Goal: Task Accomplishment & Management: Use online tool/utility

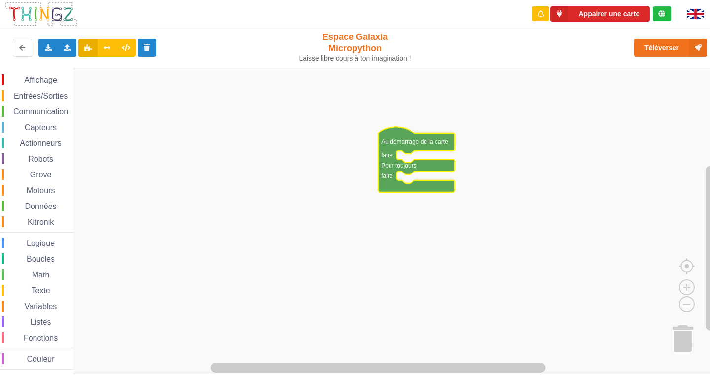
click at [480, 180] on div "Affichage Entrées/Sorties Communication Capteurs Actionneurs Robots Grove Moteu…" at bounding box center [358, 221] width 716 height 306
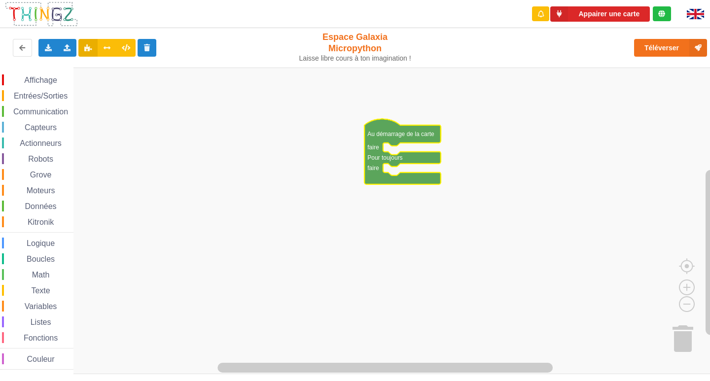
click at [45, 108] on span "Communication" at bounding box center [41, 111] width 58 height 8
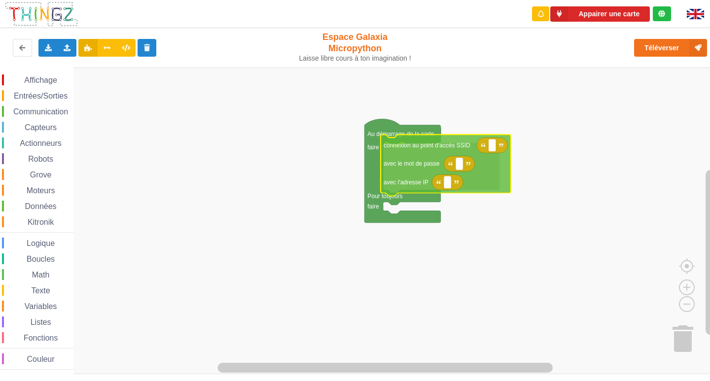
click at [429, 163] on div "Affichage Entrées/Sorties Communication Capteurs Actionneurs Robots Grove Moteu…" at bounding box center [358, 221] width 716 height 306
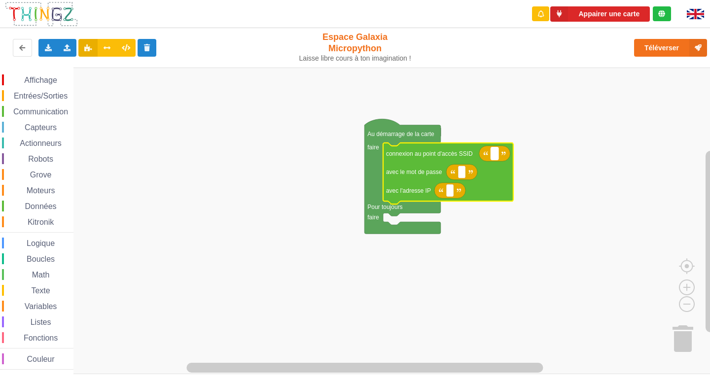
click at [496, 154] on rect "Espace de travail de Blocky" at bounding box center [494, 153] width 7 height 13
click at [493, 154] on input at bounding box center [494, 153] width 7 height 13
type input "NETGEAR38"
click at [462, 176] on rect "Espace de travail de Blocky" at bounding box center [461, 172] width 7 height 13
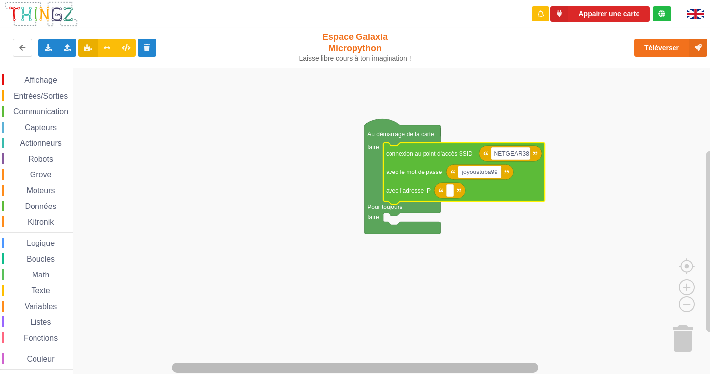
type input "joyoustuba995"
click at [450, 191] on text "Espace de travail de Blocky" at bounding box center [449, 190] width 1 height 7
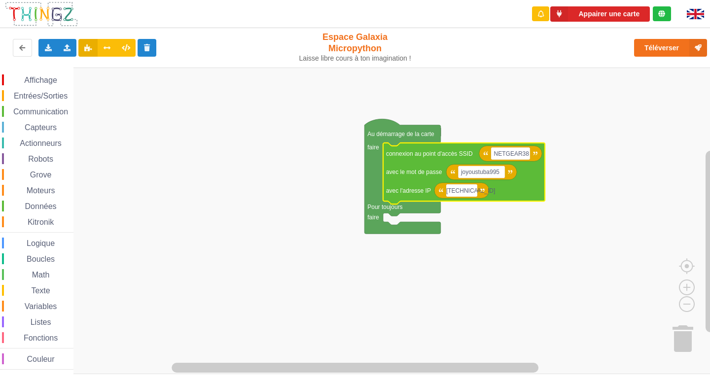
type input "[TECHNICAL_ID]"
click at [54, 111] on span "Communication" at bounding box center [41, 111] width 58 height 8
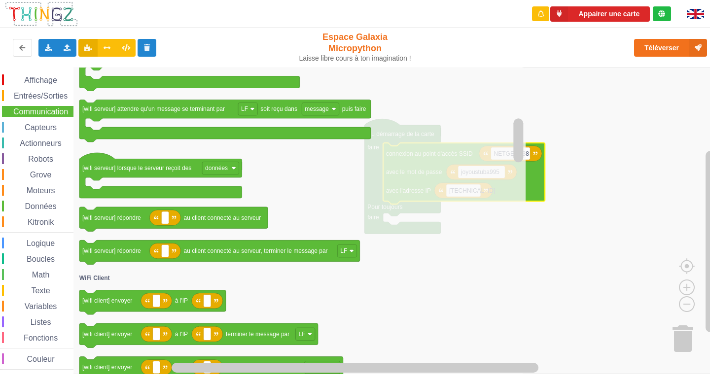
click at [533, 108] on rect "Espace de travail de Blocky" at bounding box center [358, 221] width 716 height 306
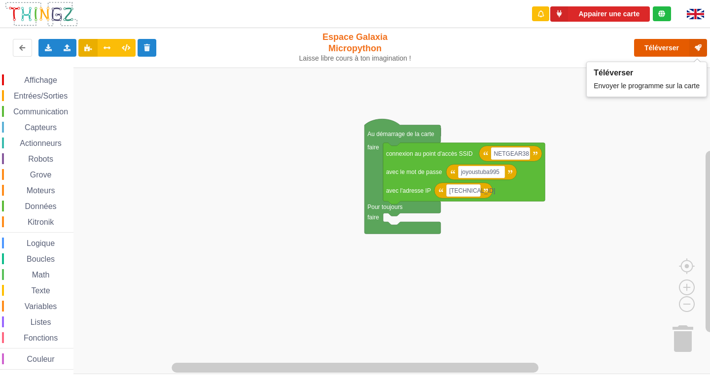
click at [635, 51] on button "Téléverser" at bounding box center [670, 48] width 73 height 18
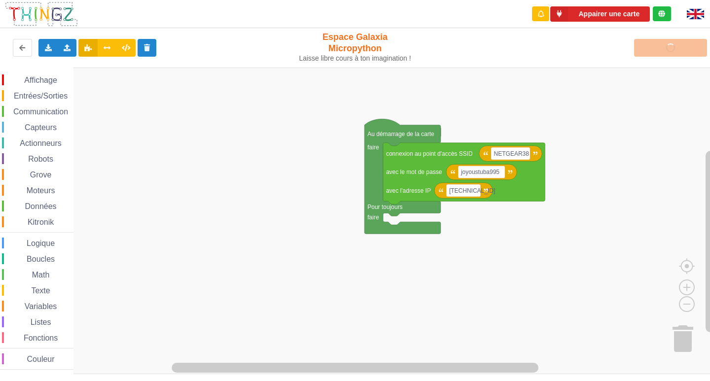
click at [655, 56] on div "Téléverser" at bounding box center [568, 48] width 292 height 32
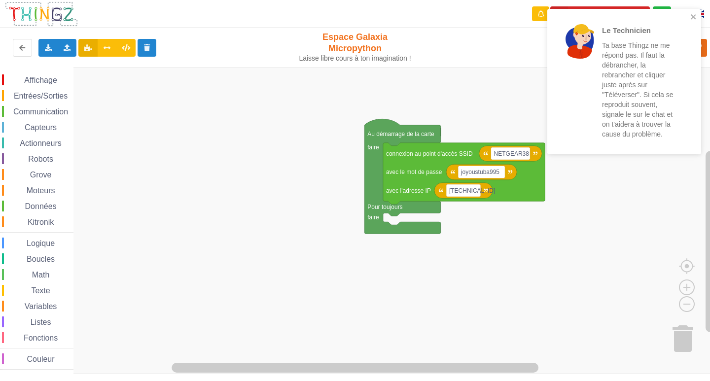
click at [698, 18] on div "Le Technicien Ta base Thingz ne me répond pas. Il faut la débrancher, la rebran…" at bounding box center [624, 81] width 154 height 145
click at [691, 16] on icon "close" at bounding box center [693, 17] width 7 height 8
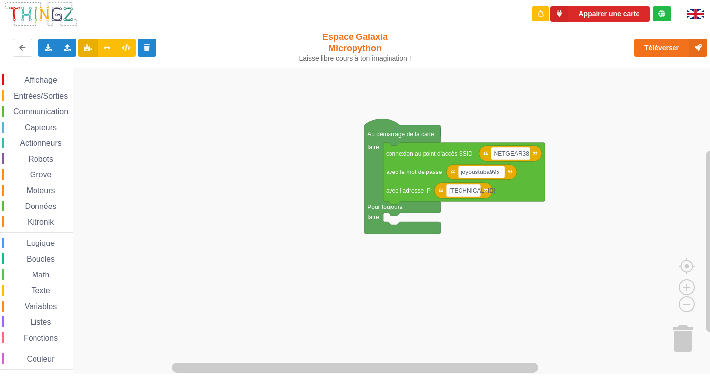
click at [670, 45] on div "Le Technicien Ta base Thingz ne me répond pas. Il faut la débrancher, la rebran…" at bounding box center [624, 85] width 158 height 156
click at [669, 45] on button "Téléverser" at bounding box center [670, 48] width 73 height 18
click at [31, 113] on span "Communication" at bounding box center [41, 111] width 58 height 8
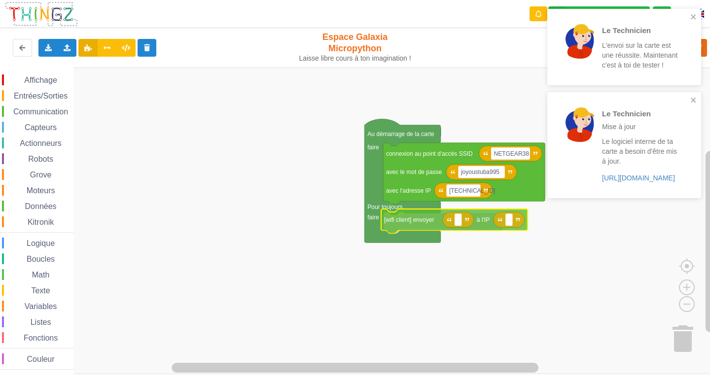
click at [488, 220] on div "Affichage Entrées/Sorties Communication Capteurs Actionneurs Robots Grove Moteu…" at bounding box center [358, 221] width 716 height 306
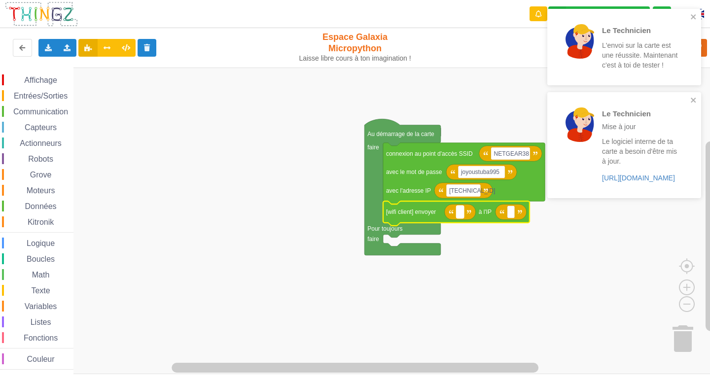
click at [457, 212] on rect "Espace de travail de Blocky" at bounding box center [459, 211] width 7 height 13
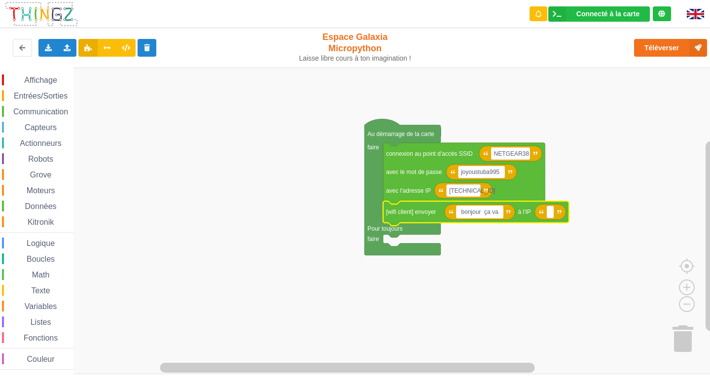
type input "bonjour ça va ?"
click at [552, 210] on text "Espace de travail de Blocky" at bounding box center [552, 211] width 1 height 7
type input "[TECHNICAL_ID]"
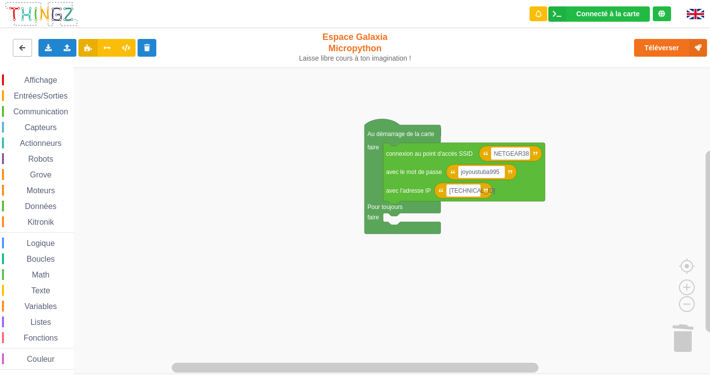
click at [21, 49] on icon at bounding box center [22, 47] width 8 height 6
click at [18, 45] on button at bounding box center [22, 48] width 19 height 18
click at [55, 108] on span "Communication" at bounding box center [41, 111] width 58 height 8
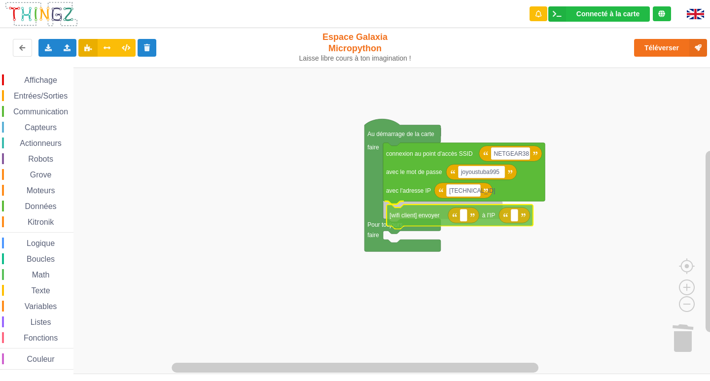
click at [430, 215] on div "Affichage Entrées/Sorties Communication Capteurs Actionneurs Robots Grove Moteu…" at bounding box center [358, 221] width 716 height 306
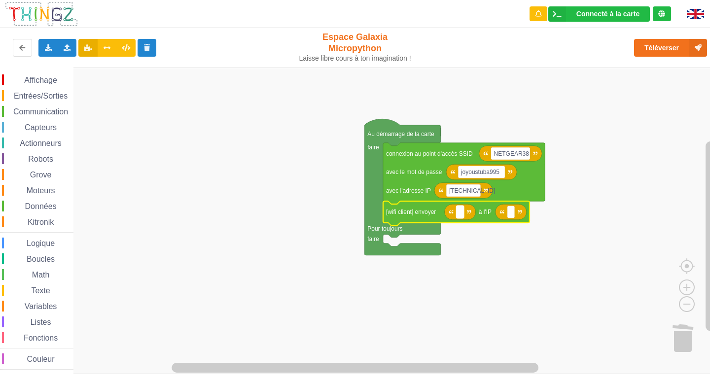
click at [461, 215] on rect "Espace de travail de Blocky" at bounding box center [459, 211] width 7 height 13
click at [496, 211] on input "bonjour ça va?" at bounding box center [479, 211] width 46 height 13
type input "bonjour ça va ?"
click at [553, 212] on rect "Espace de travail de Blocky" at bounding box center [550, 211] width 7 height 13
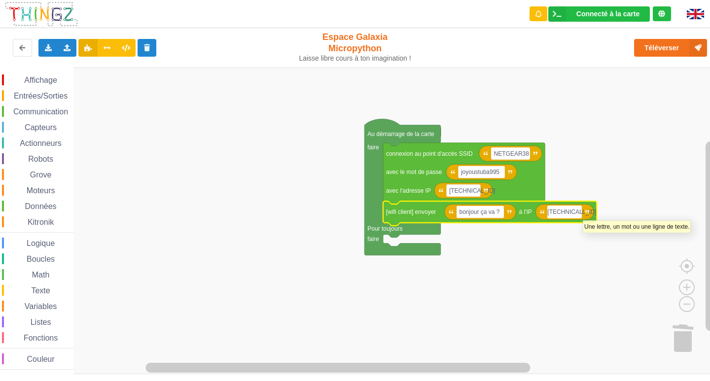
type input "[TECHNICAL_ID]"
click at [615, 177] on rect "Espace de travail de Blocky" at bounding box center [358, 221] width 716 height 306
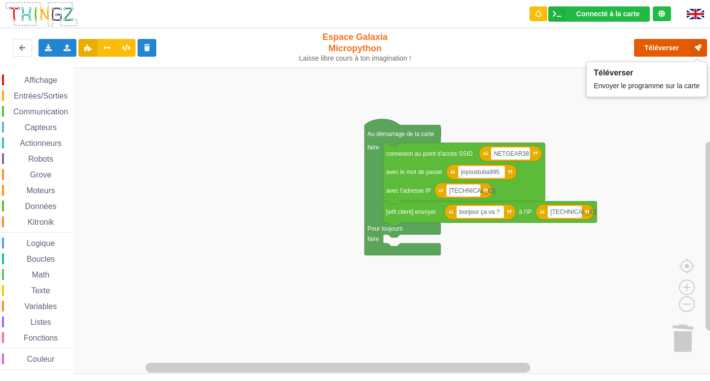
click at [681, 42] on button "Téléverser" at bounding box center [670, 48] width 73 height 18
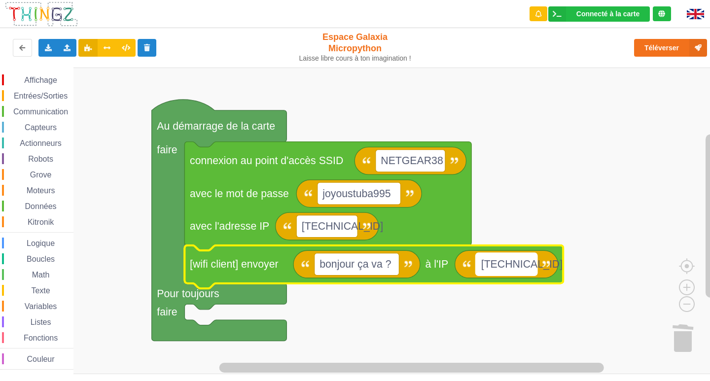
click at [534, 262] on rect "Espace de travail de Blocky" at bounding box center [505, 264] width 61 height 22
click at [532, 267] on input "[TECHNICAL_ID]" at bounding box center [505, 264] width 61 height 22
click at [537, 166] on rect "Espace de travail de Blocky" at bounding box center [358, 221] width 716 height 306
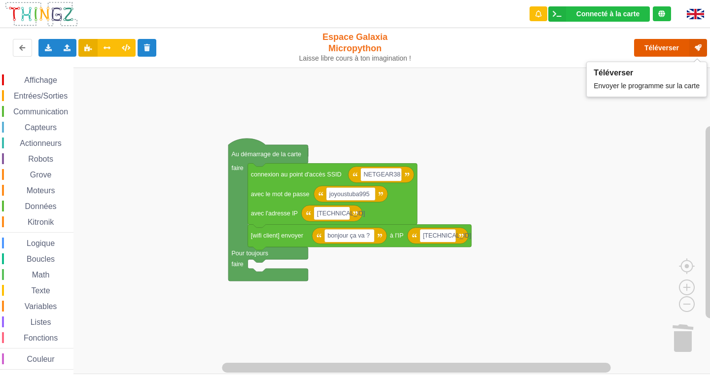
click at [646, 46] on button "Téléverser" at bounding box center [670, 48] width 73 height 18
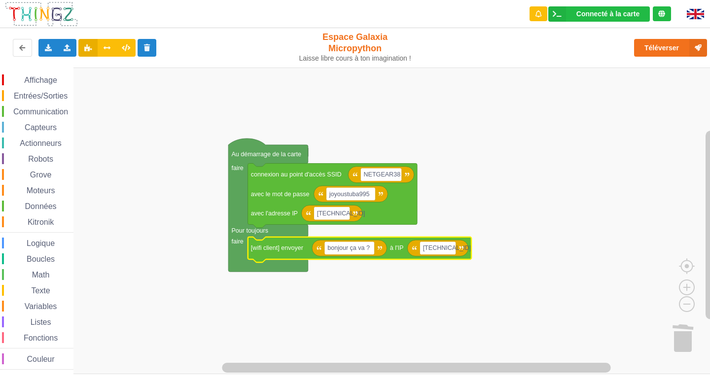
click at [55, 80] on span "Affichage" at bounding box center [40, 80] width 35 height 8
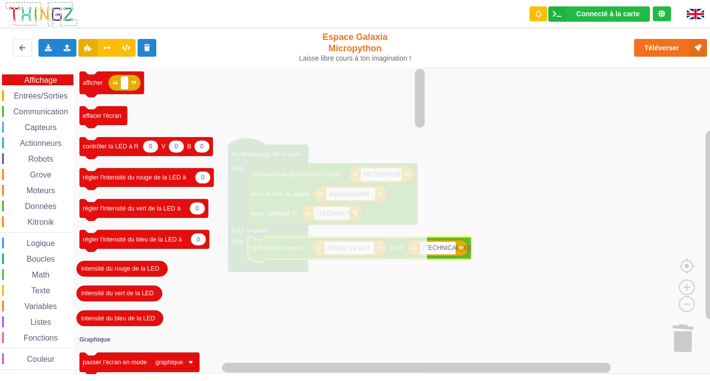
click at [50, 96] on span "Entrées/Sorties" at bounding box center [40, 96] width 57 height 8
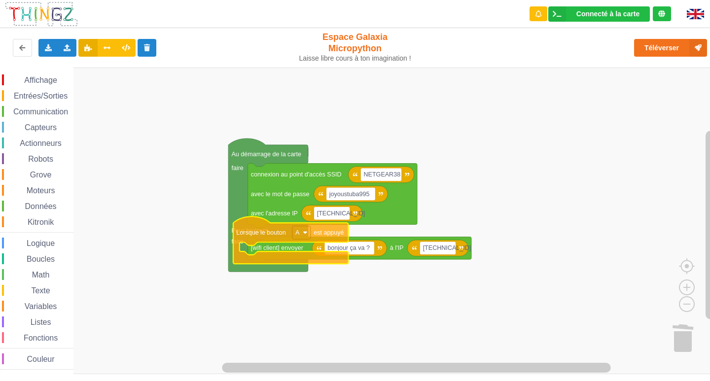
click at [272, 235] on div "Affichage Entrées/Sorties Communication Capteurs Actionneurs Robots Grove Moteu…" at bounding box center [358, 221] width 716 height 306
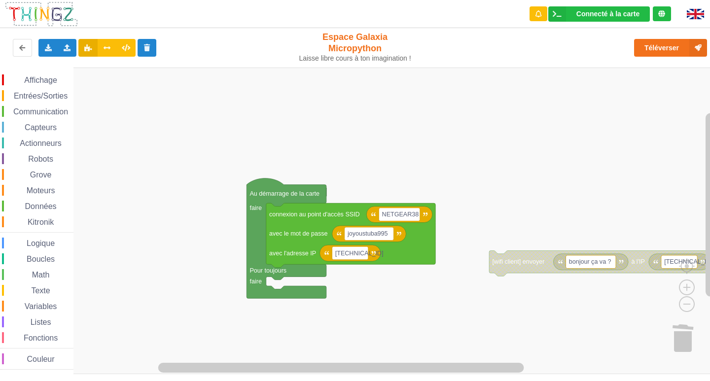
click at [3, 93] on div "Entrées/Sorties" at bounding box center [37, 95] width 71 height 11
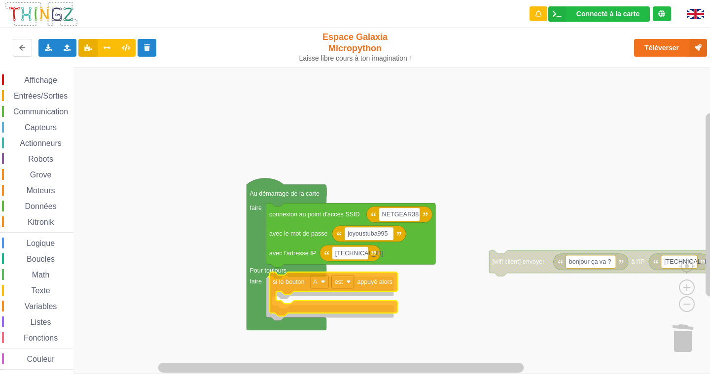
click at [284, 288] on div "Affichage Entrées/Sorties Communication Capteurs Actionneurs Robots Grove Moteu…" at bounding box center [358, 221] width 716 height 306
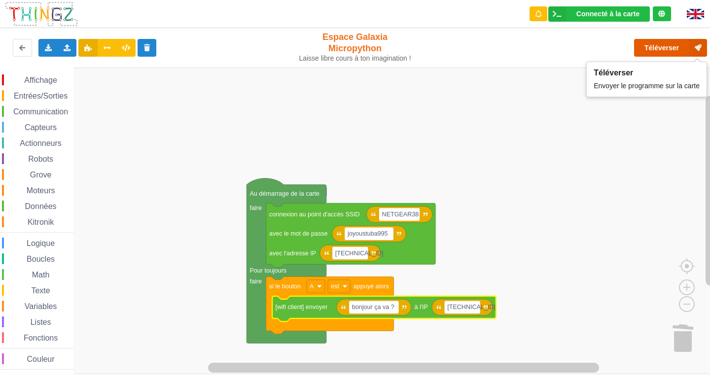
click at [657, 52] on button "Téléverser" at bounding box center [670, 48] width 73 height 18
click at [670, 49] on button "Téléverser" at bounding box center [670, 48] width 73 height 18
click at [673, 43] on button "Téléverser" at bounding box center [670, 48] width 73 height 18
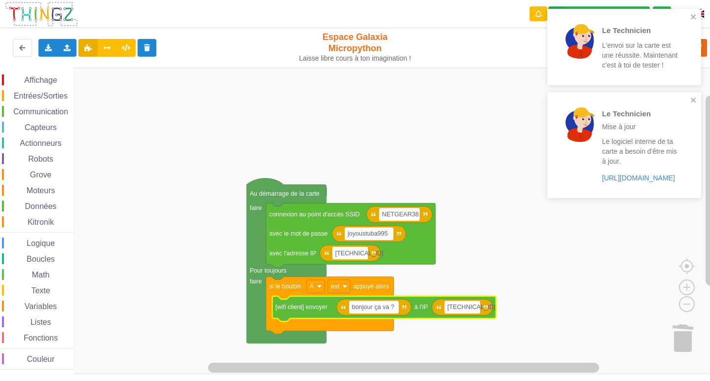
click at [693, 12] on div "Le Technicien L'envoi sur la carte est une réussite. Maintenant c'est à toi de …" at bounding box center [624, 47] width 154 height 76
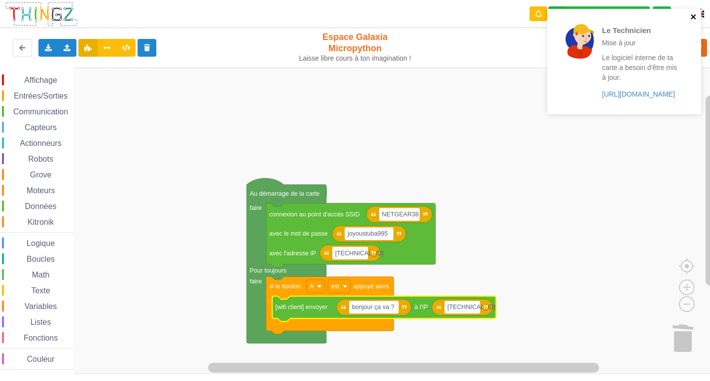
click at [693, 19] on icon "close" at bounding box center [693, 17] width 7 height 8
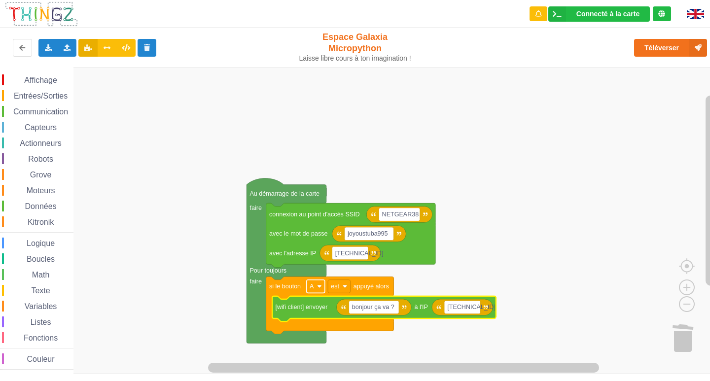
click at [314, 289] on rect "Espace de travail de Blocky" at bounding box center [315, 286] width 18 height 13
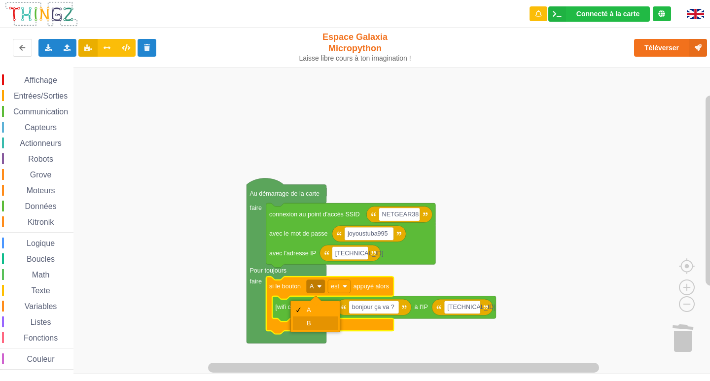
click at [310, 323] on div "B" at bounding box center [318, 322] width 24 height 7
click at [319, 288] on image "Espace de travail de Blocky" at bounding box center [318, 286] width 4 height 4
click at [316, 310] on div "A" at bounding box center [318, 309] width 24 height 7
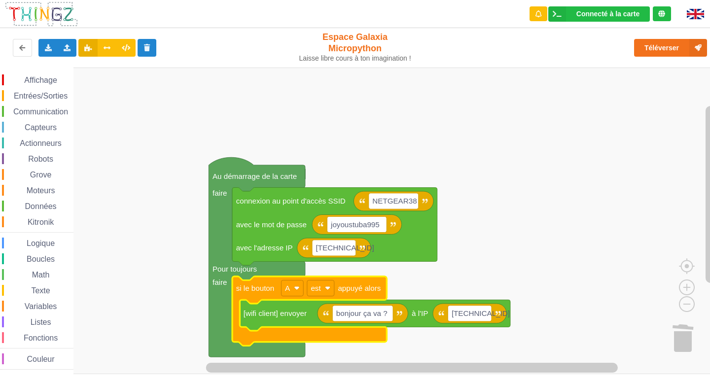
click at [328, 315] on image "Espace de travail de Blocky" at bounding box center [325, 312] width 5 height 5
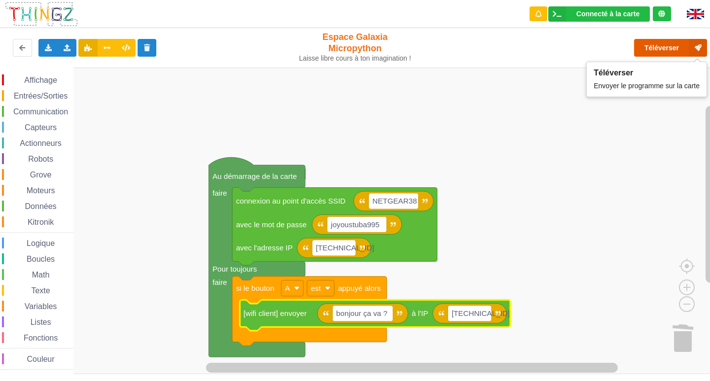
click at [676, 45] on button "Téléverser" at bounding box center [670, 48] width 73 height 18
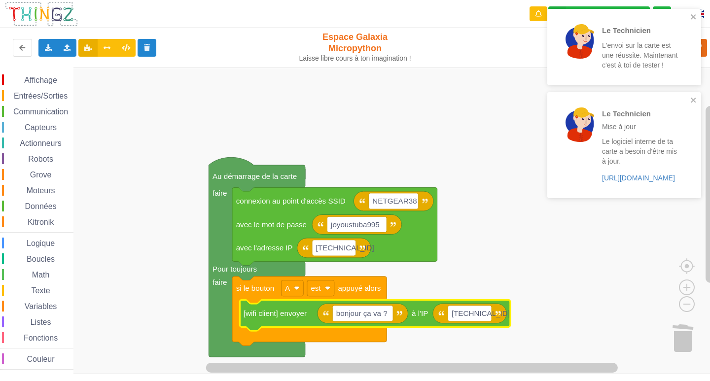
click at [371, 110] on rect "Espace de travail de Blocky" at bounding box center [358, 221] width 716 height 306
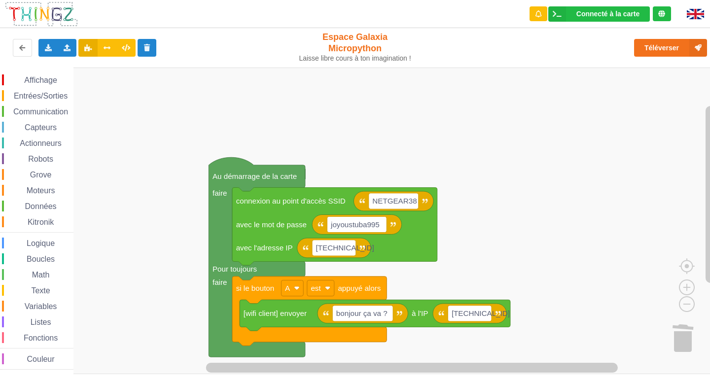
click at [677, 37] on div "Téléverser" at bounding box center [568, 48] width 292 height 32
click at [673, 44] on button "Téléverser" at bounding box center [670, 48] width 73 height 18
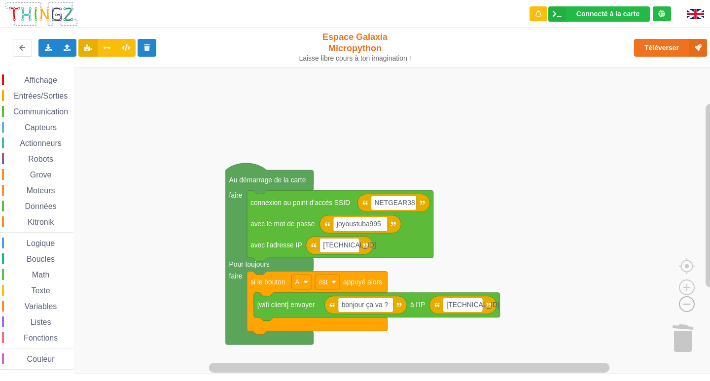
click at [682, 309] on image "Espace de travail de Blocky" at bounding box center [670, 281] width 47 height 61
click at [675, 310] on rect "Espace de travail de Blocky" at bounding box center [358, 221] width 716 height 306
click at [683, 306] on image "Espace de travail de Blocky" at bounding box center [670, 281] width 47 height 61
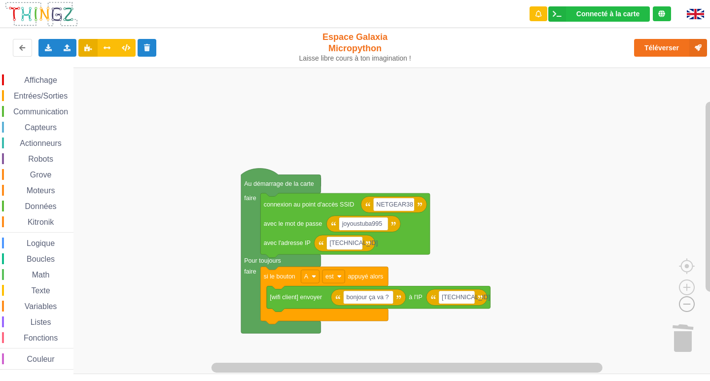
click at [683, 306] on image "Espace de travail de Blocky" at bounding box center [670, 281] width 47 height 61
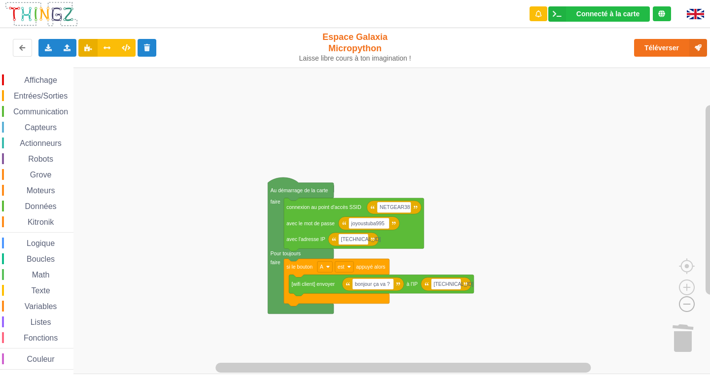
click at [683, 306] on image "Espace de travail de Blocky" at bounding box center [670, 281] width 47 height 61
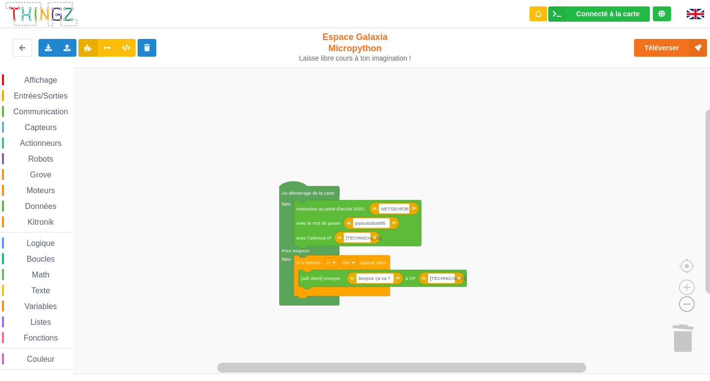
click at [688, 306] on image "Espace de travail de Blocky" at bounding box center [670, 281] width 47 height 61
click at [684, 287] on image "Espace de travail de Blocky" at bounding box center [686, 264] width 47 height 61
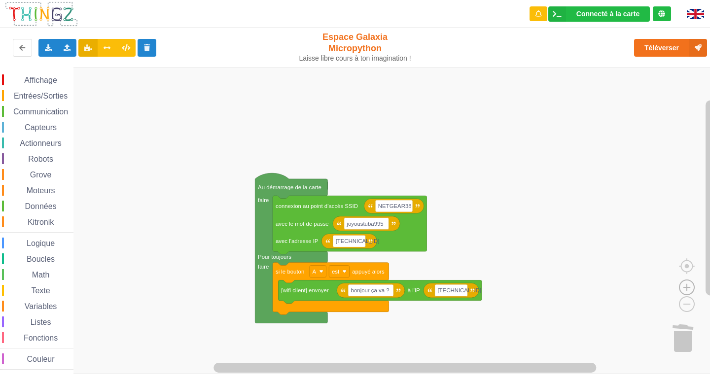
click at [684, 288] on image "Espace de travail de Blocky" at bounding box center [686, 264] width 47 height 61
click at [687, 49] on button "Téléverser" at bounding box center [670, 48] width 73 height 18
click at [676, 41] on button "Téléverser" at bounding box center [670, 48] width 73 height 18
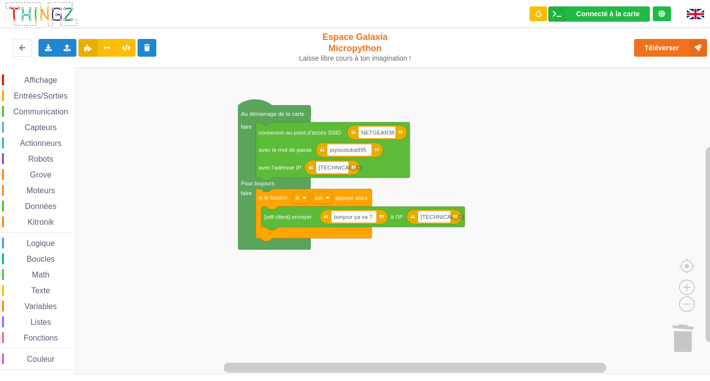
click at [580, 169] on div "Affichage Entrées/Sorties Communication Capteurs Actionneurs Robots Grove Moteu…" at bounding box center [358, 221] width 716 height 306
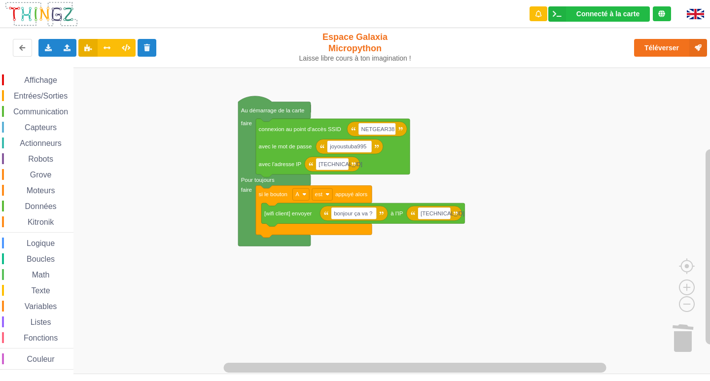
click at [439, 292] on rect "Espace de travail de Blocky" at bounding box center [358, 221] width 716 height 306
click at [374, 212] on rect "Espace de travail de Blocky" at bounding box center [353, 213] width 45 height 12
click at [372, 217] on input "bonjour ça va ?" at bounding box center [353, 213] width 45 height 12
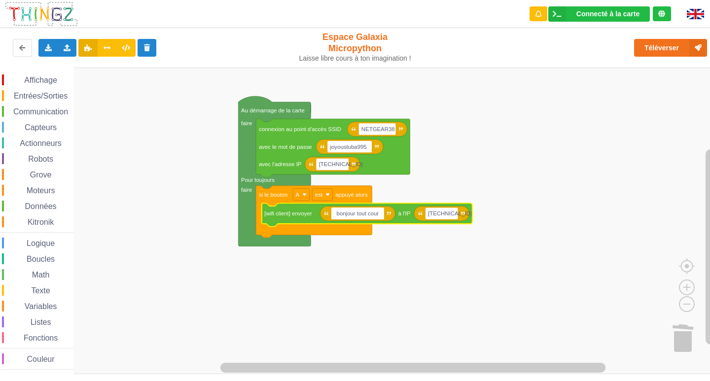
type input "bonjour tout court"
click at [675, 36] on div "Téléverser" at bounding box center [568, 48] width 292 height 32
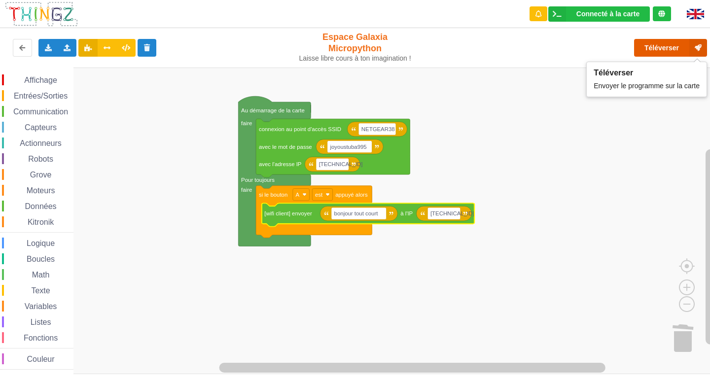
click at [675, 43] on button "Téléverser" at bounding box center [670, 48] width 73 height 18
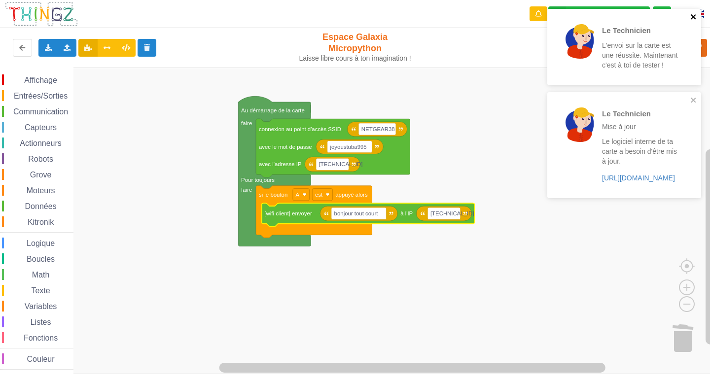
click at [691, 16] on icon "close" at bounding box center [692, 16] width 5 height 5
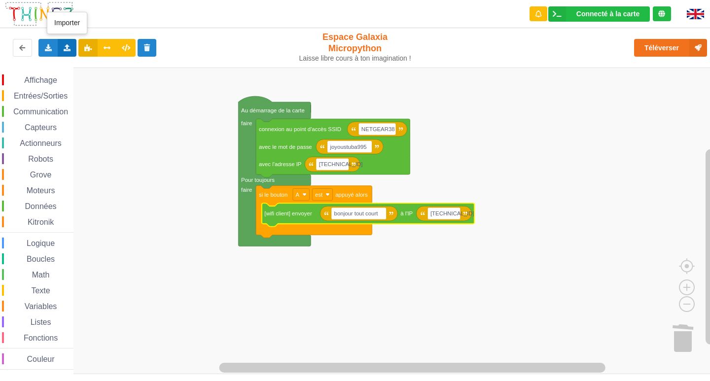
click at [63, 46] on icon at bounding box center [67, 47] width 8 height 6
click at [127, 159] on rect "Espace de travail de Blocky" at bounding box center [358, 221] width 716 height 306
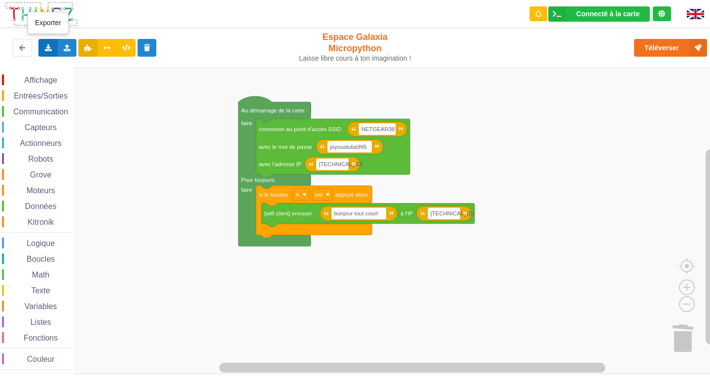
click at [46, 49] on icon at bounding box center [48, 47] width 8 height 6
click at [109, 66] on span "Exporter l'assemblage de blocs" at bounding box center [109, 66] width 96 height 8
